Goal: Entertainment & Leisure: Consume media (video, audio)

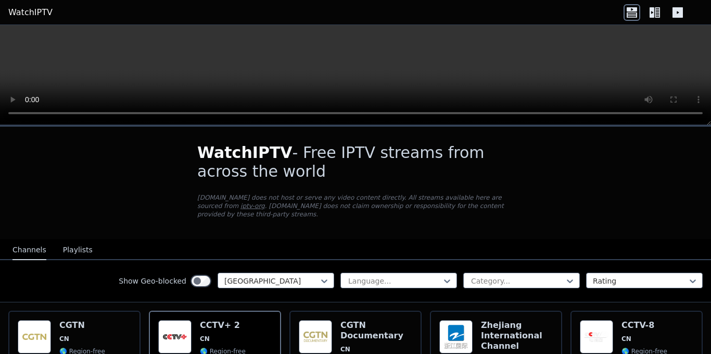
click at [656, 10] on icon at bounding box center [657, 12] width 5 height 10
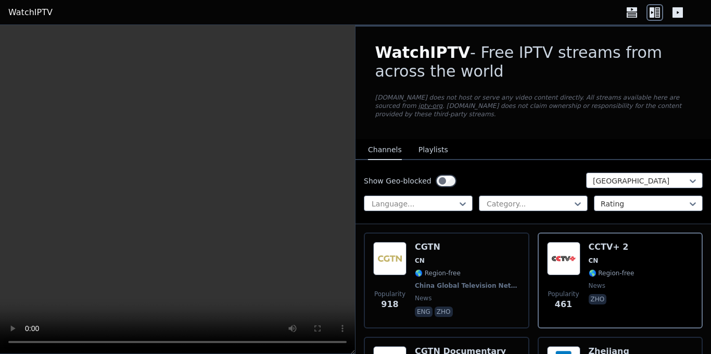
click at [201, 203] on video at bounding box center [177, 189] width 355 height 329
click at [144, 184] on video at bounding box center [177, 189] width 355 height 329
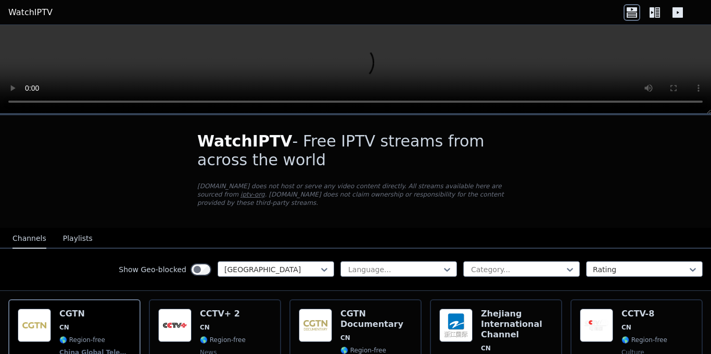
click at [654, 14] on icon at bounding box center [652, 12] width 5 height 10
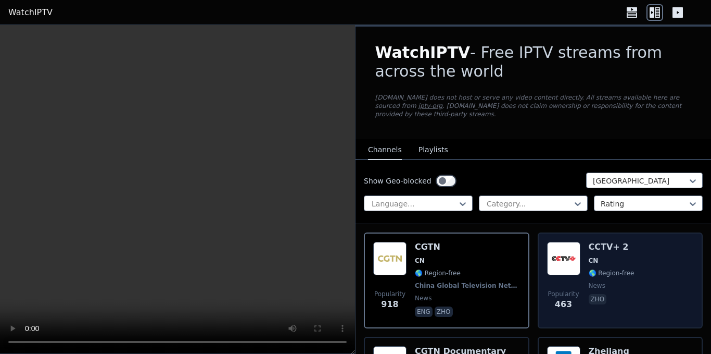
click at [561, 251] on img at bounding box center [563, 258] width 33 height 33
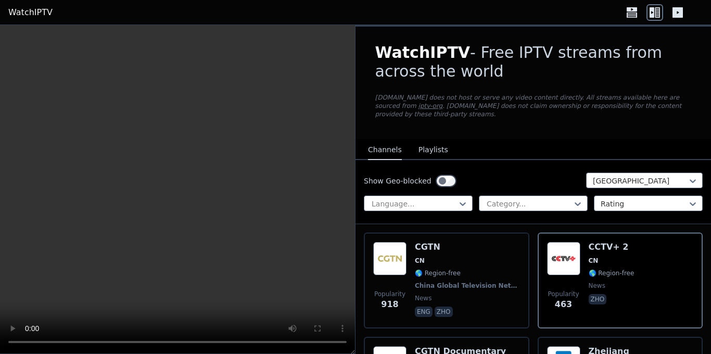
click at [103, 184] on video at bounding box center [177, 189] width 355 height 329
